Goal: Navigation & Orientation: Find specific page/section

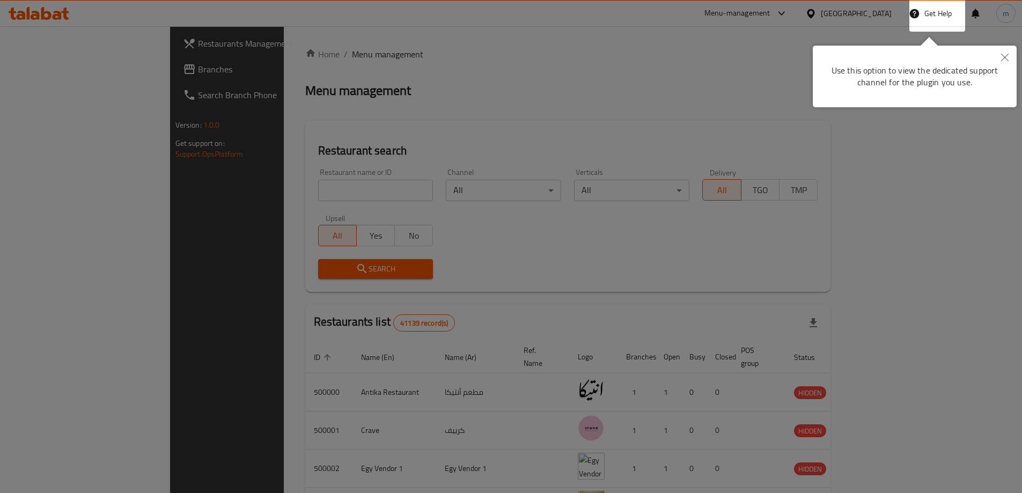
click at [712, 49] on div at bounding box center [511, 246] width 1022 height 493
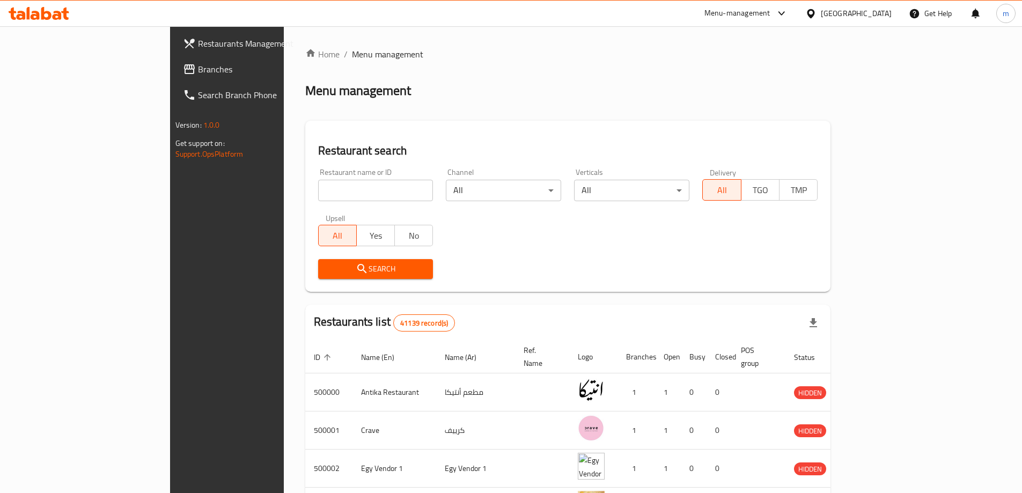
click at [878, 21] on div "[GEOGRAPHIC_DATA]" at bounding box center [849, 14] width 104 height 26
click at [817, 17] on icon at bounding box center [810, 13] width 11 height 11
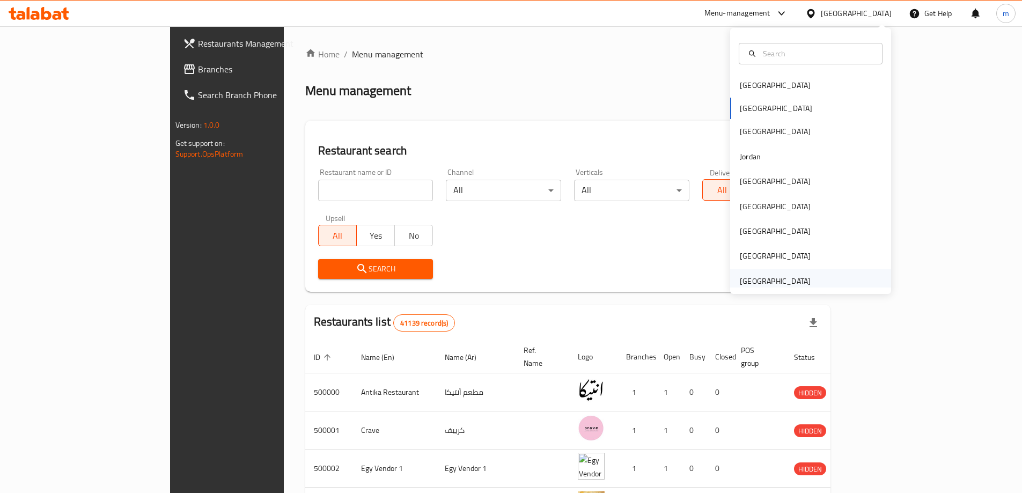
click at [796, 278] on div "[GEOGRAPHIC_DATA]" at bounding box center [775, 281] width 71 height 12
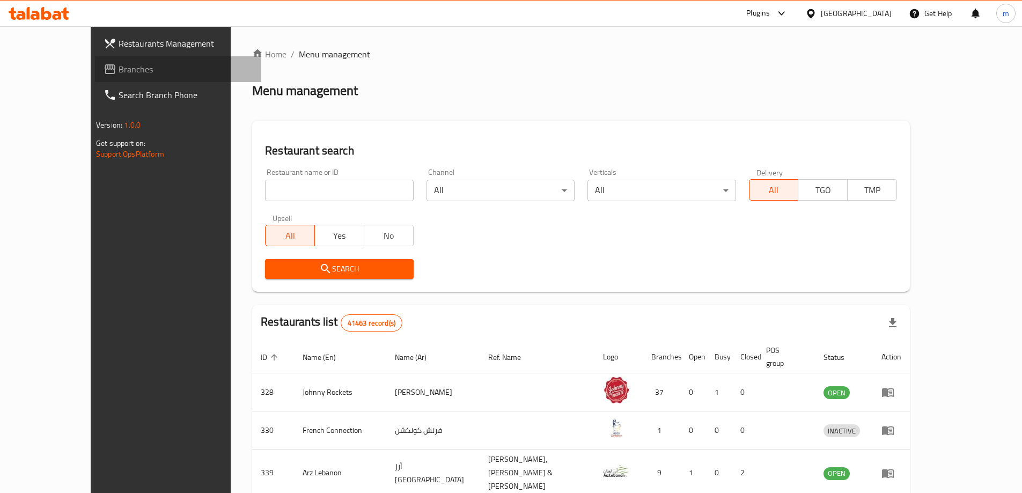
click at [119, 66] on span "Branches" at bounding box center [186, 69] width 134 height 13
